Goal: Information Seeking & Learning: Learn about a topic

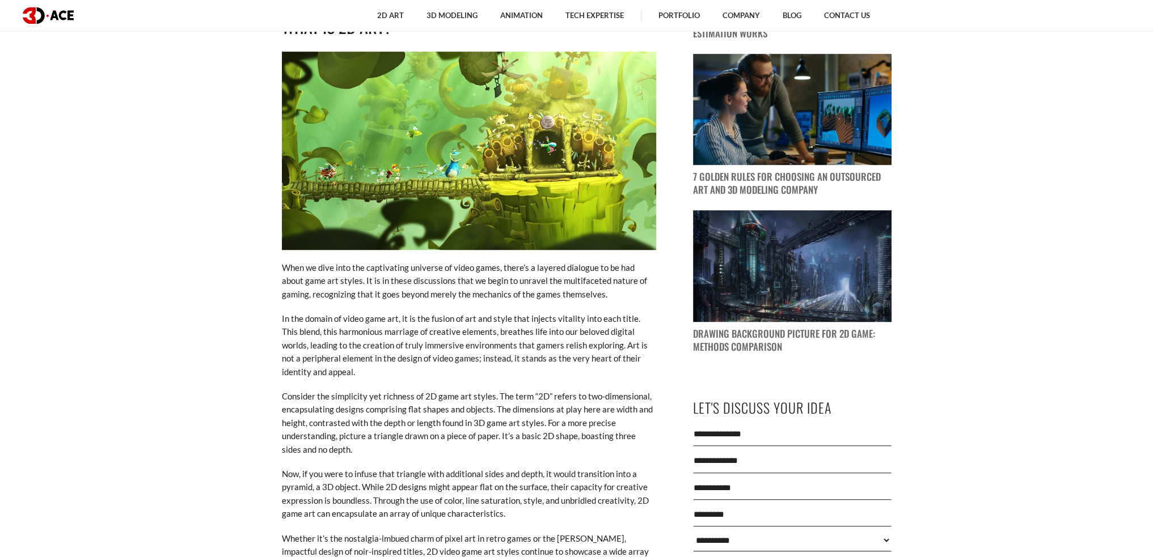
scroll to position [964, 0]
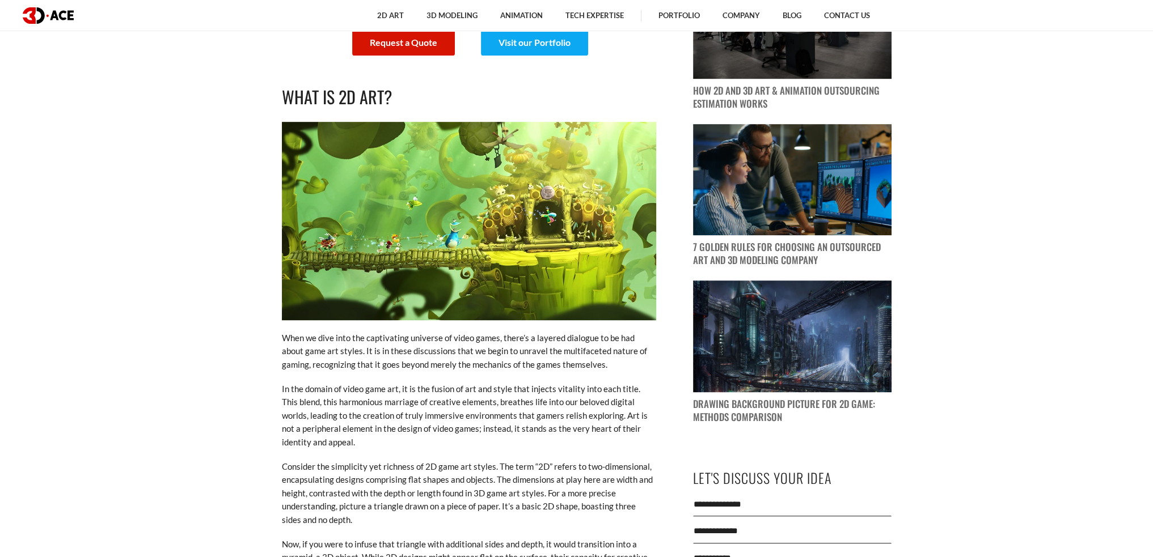
drag, startPoint x: 451, startPoint y: 275, endPoint x: 438, endPoint y: 277, distance: 13.8
click at [438, 277] on img at bounding box center [469, 221] width 374 height 198
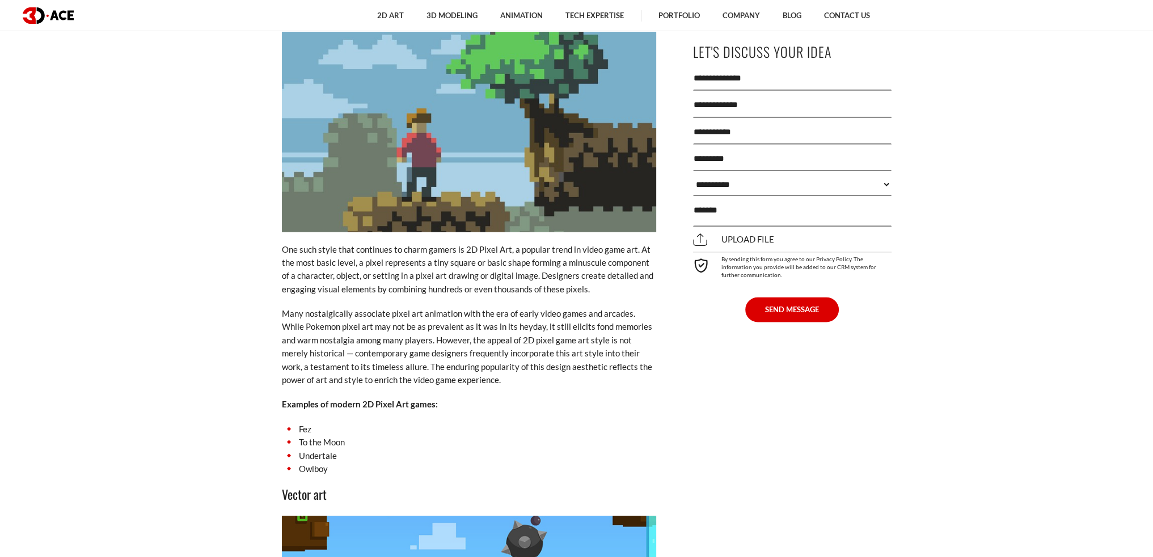
scroll to position [2381, 0]
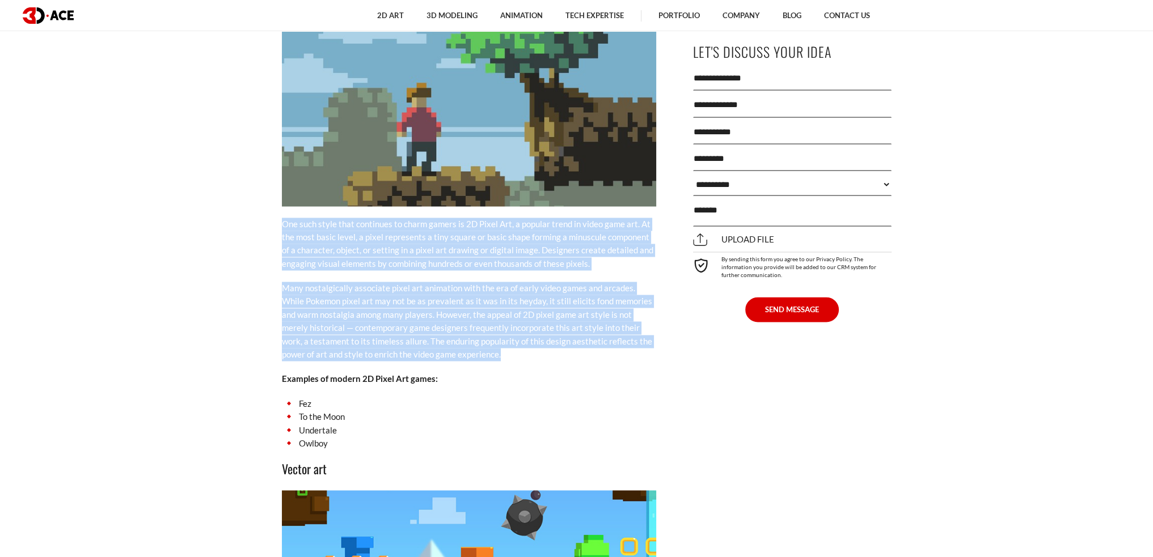
drag, startPoint x: 276, startPoint y: 208, endPoint x: 493, endPoint y: 348, distance: 258.4
copy div "One such style that continues to charm gamers is 2D Pixel Art, a popular trend …"
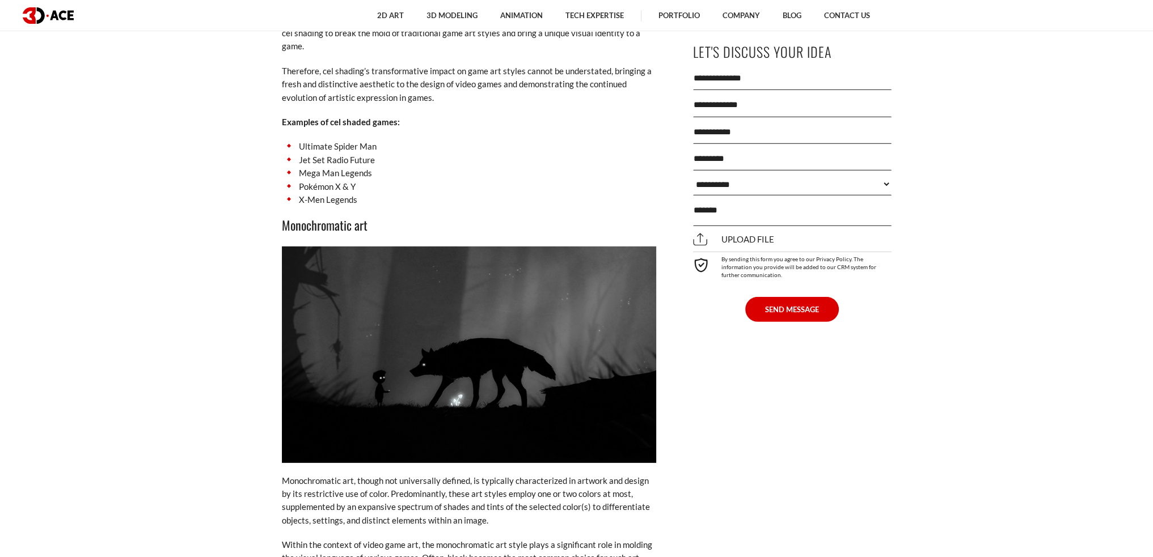
scroll to position [4479, 0]
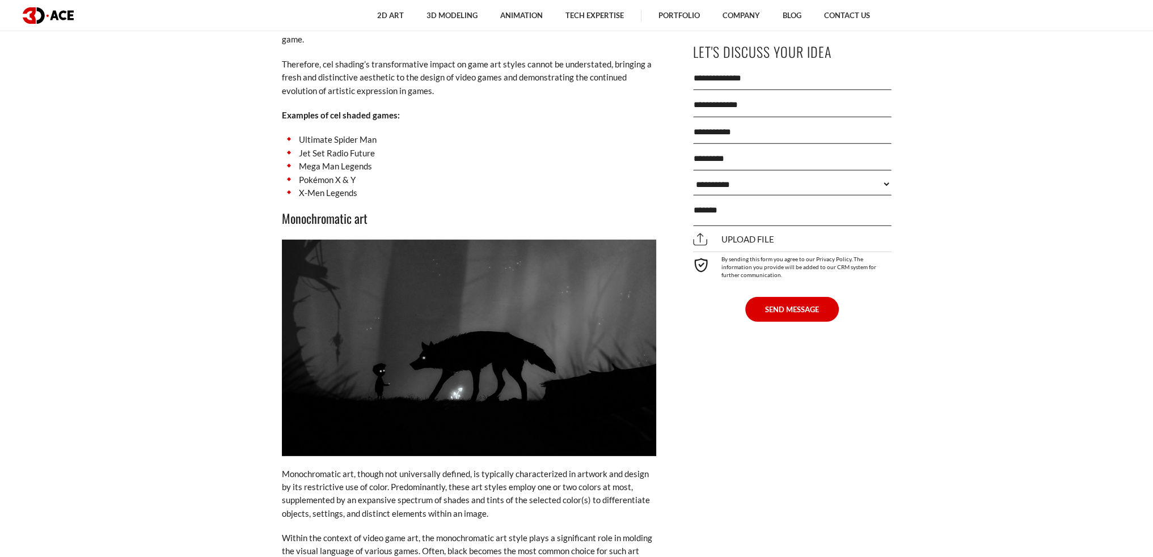
click at [378, 133] on li "Ultimate Spider Man" at bounding box center [469, 139] width 374 height 13
click at [317, 133] on li "Ultimate Spider Man" at bounding box center [469, 139] width 374 height 13
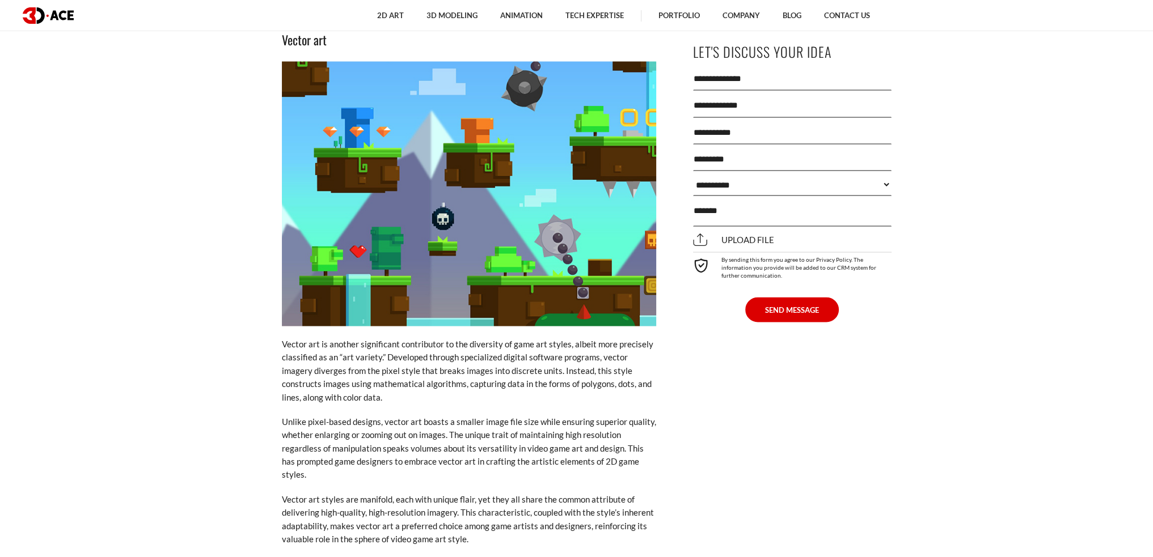
scroll to position [2818, 0]
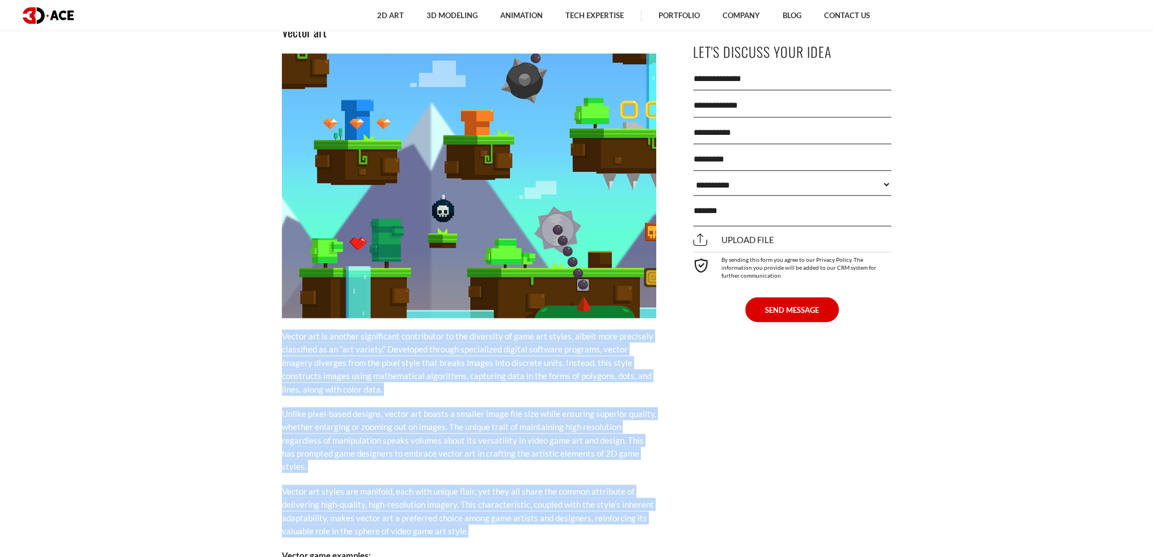
drag, startPoint x: 257, startPoint y: 317, endPoint x: 475, endPoint y: 505, distance: 286.6
copy div "Loremi dol si ametcon adipiscinge seddoeiusmo te inc utlaboree do magn ali enim…"
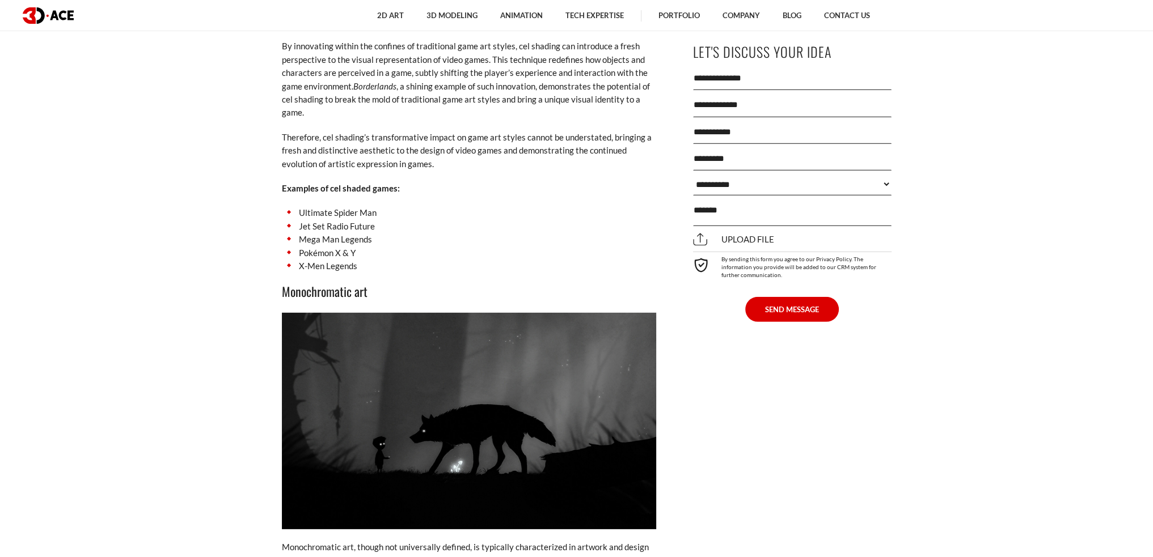
scroll to position [4576, 0]
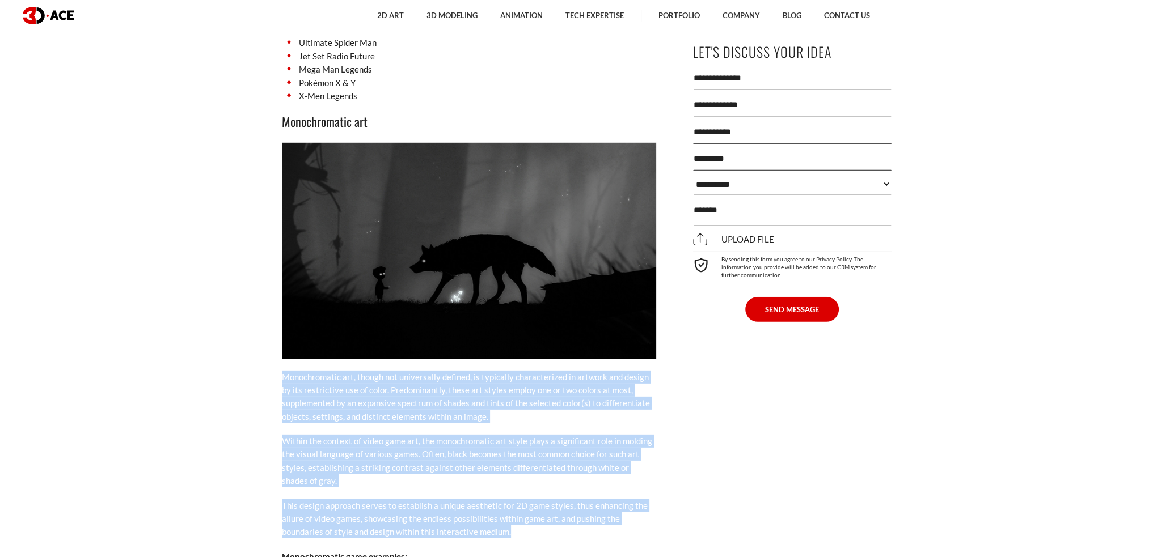
drag, startPoint x: 259, startPoint y: 338, endPoint x: 535, endPoint y: 512, distance: 325.6
click at [535, 512] on div "[DATE] Content Pixel art Vector art Cutout art Cel shading art Monochromatic ar…" at bounding box center [468, 73] width 431 height 8128
copy div "Monochromatic art, though not universally defined, is typically characterized i…"
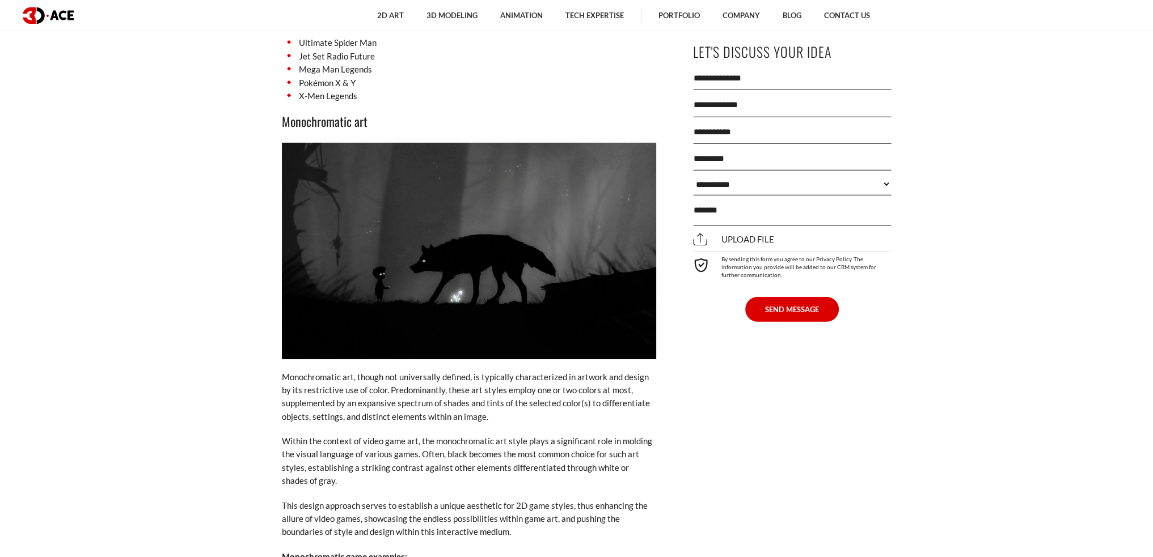
click at [120, 311] on section "[DATE] Content Pixel art Vector art Cutout art Cel shading art Monochromatic ar…" at bounding box center [576, 75] width 1153 height 8189
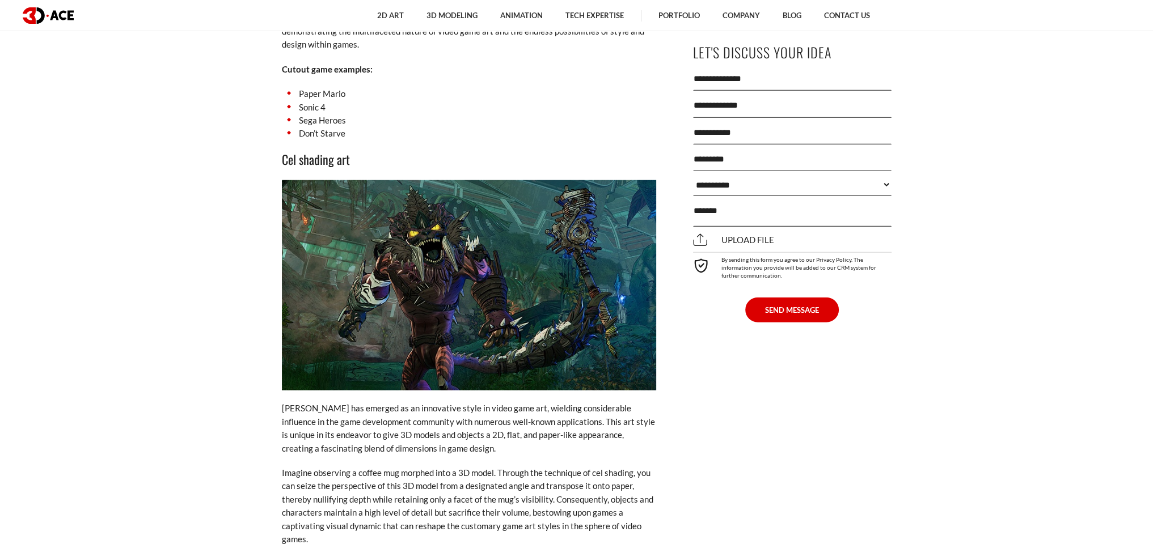
scroll to position [3782, 0]
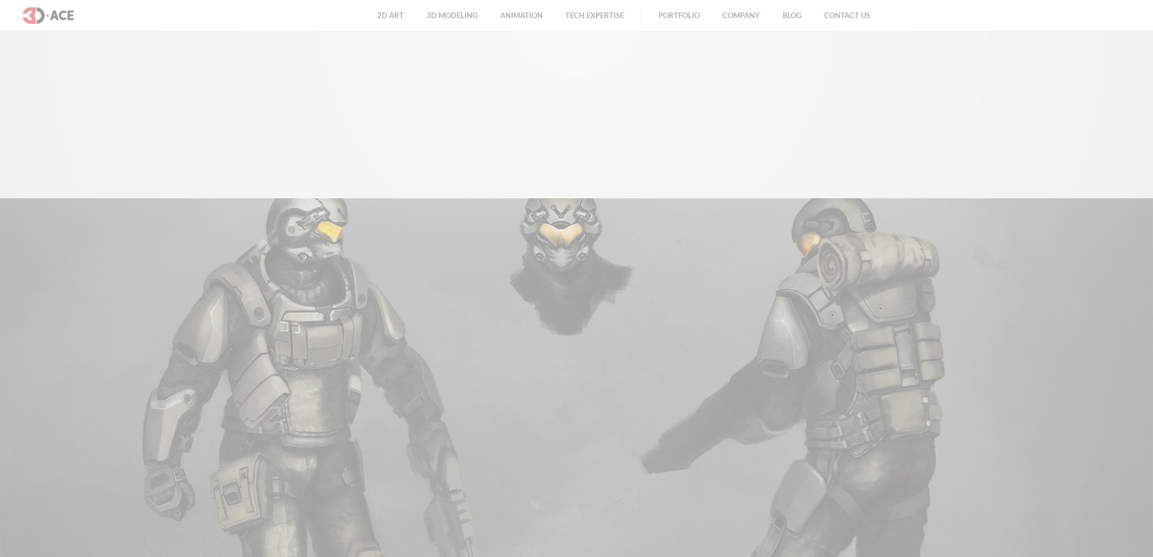
scroll to position [4576, 0]
